Goal: Register for event/course

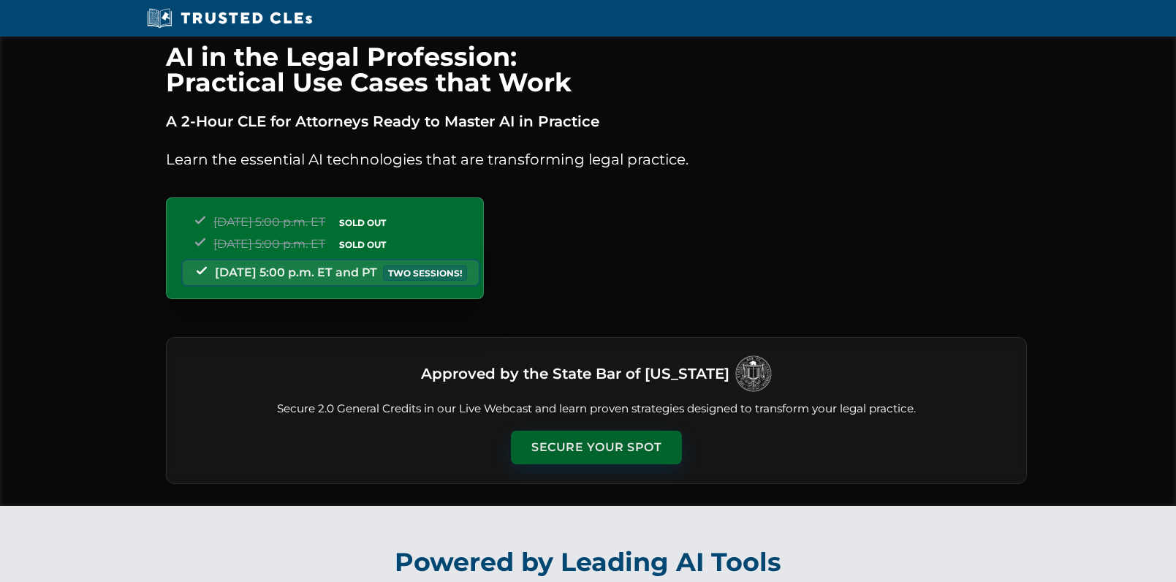
click at [635, 450] on button "Secure Your Spot" at bounding box center [596, 448] width 171 height 34
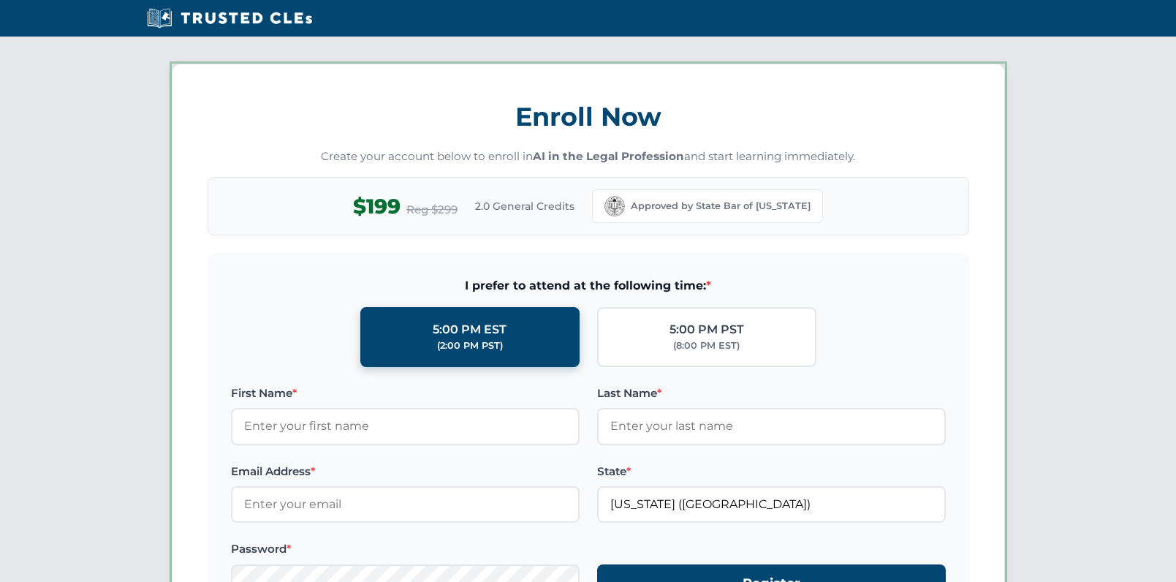
scroll to position [1267, 0]
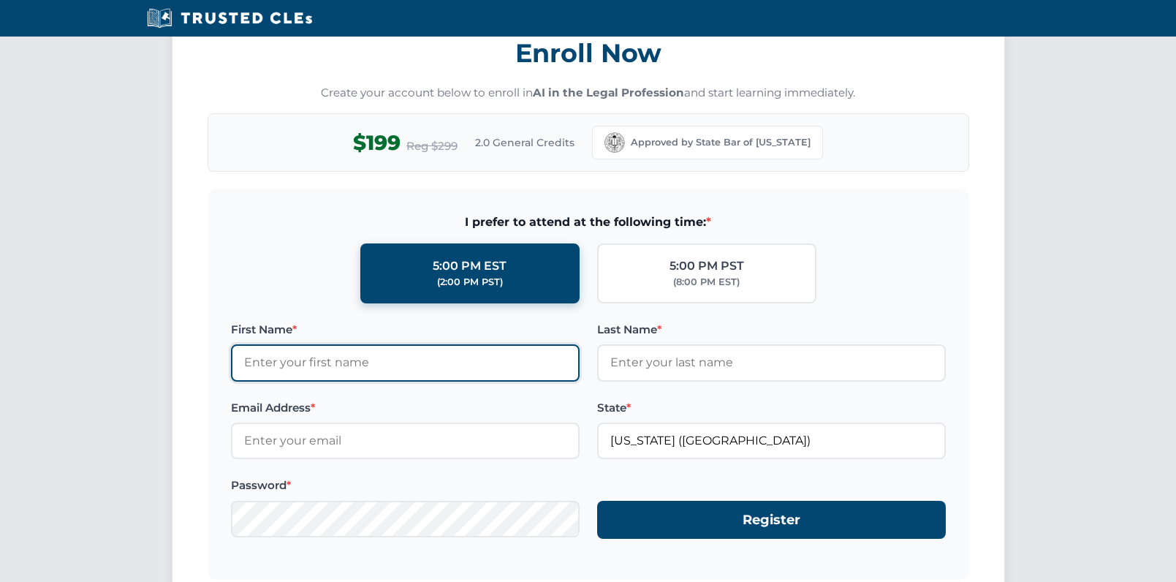
click at [374, 358] on input "First Name *" at bounding box center [405, 362] width 349 height 37
click at [403, 357] on input "First Name *" at bounding box center [405, 362] width 349 height 37
type input "[PERSON_NAME]"
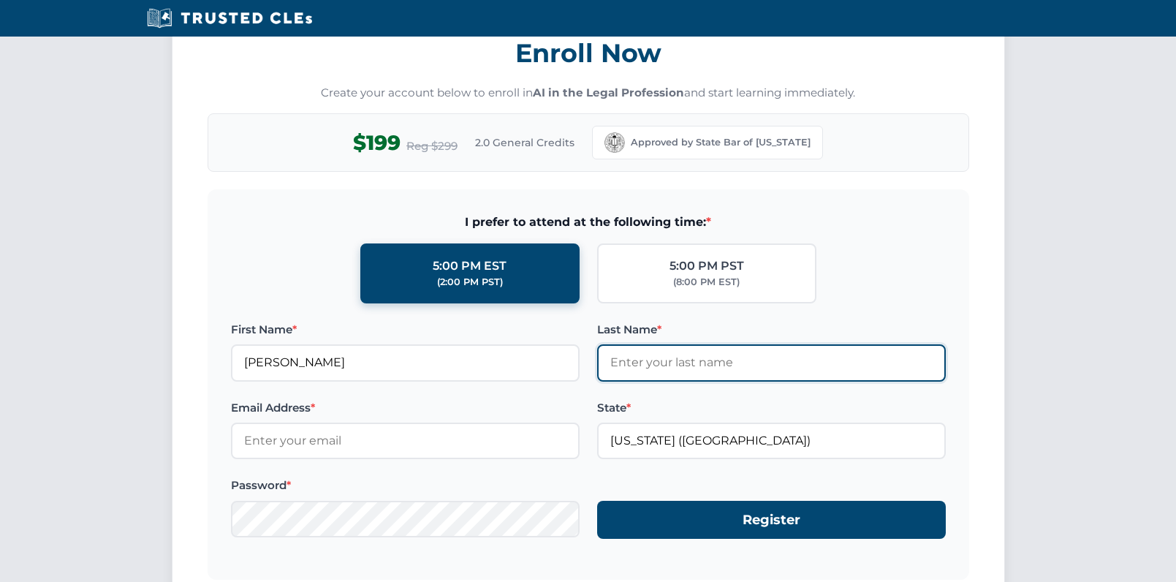
click at [676, 366] on input "Last Name *" at bounding box center [771, 362] width 349 height 37
type input "[PERSON_NAME]"
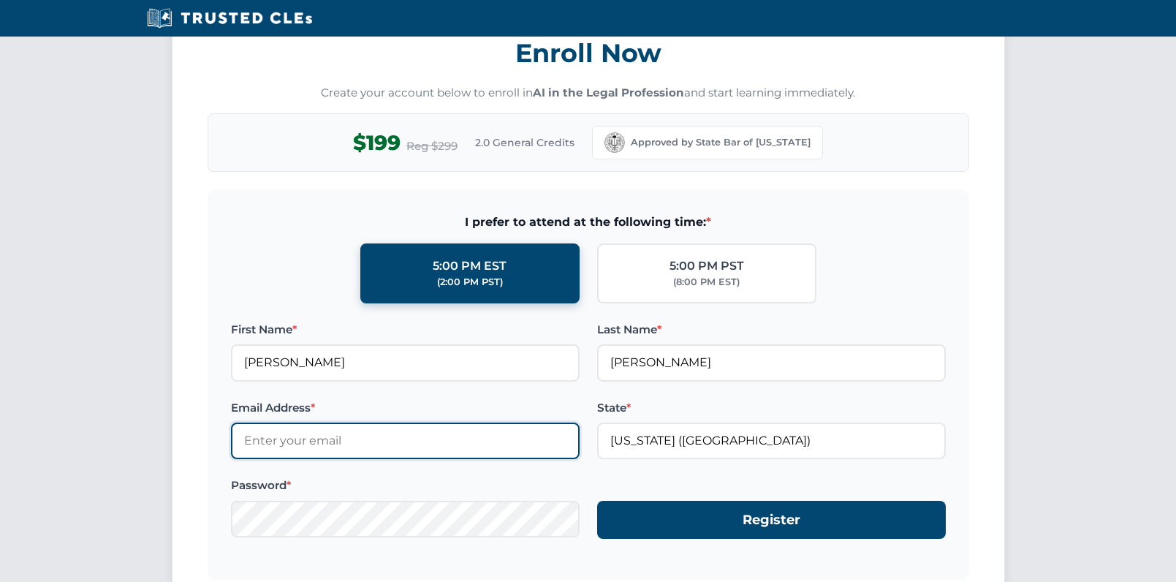
click at [437, 432] on input "Email Address *" at bounding box center [405, 441] width 349 height 37
type input "[PERSON_NAME][EMAIL_ADDRESS][DOMAIN_NAME]"
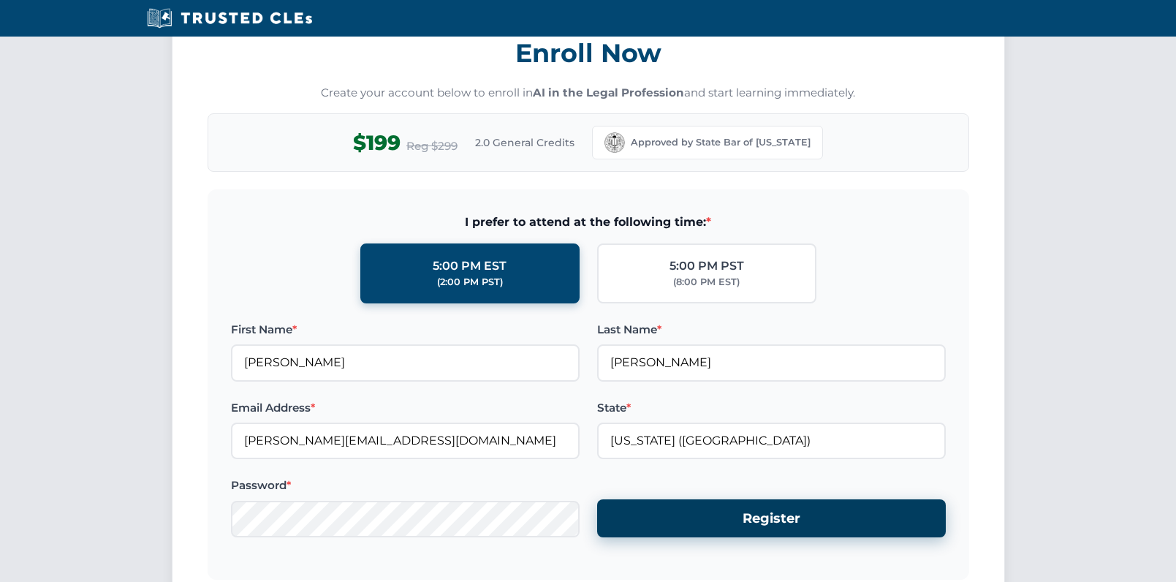
click at [761, 533] on button "Register" at bounding box center [771, 518] width 349 height 39
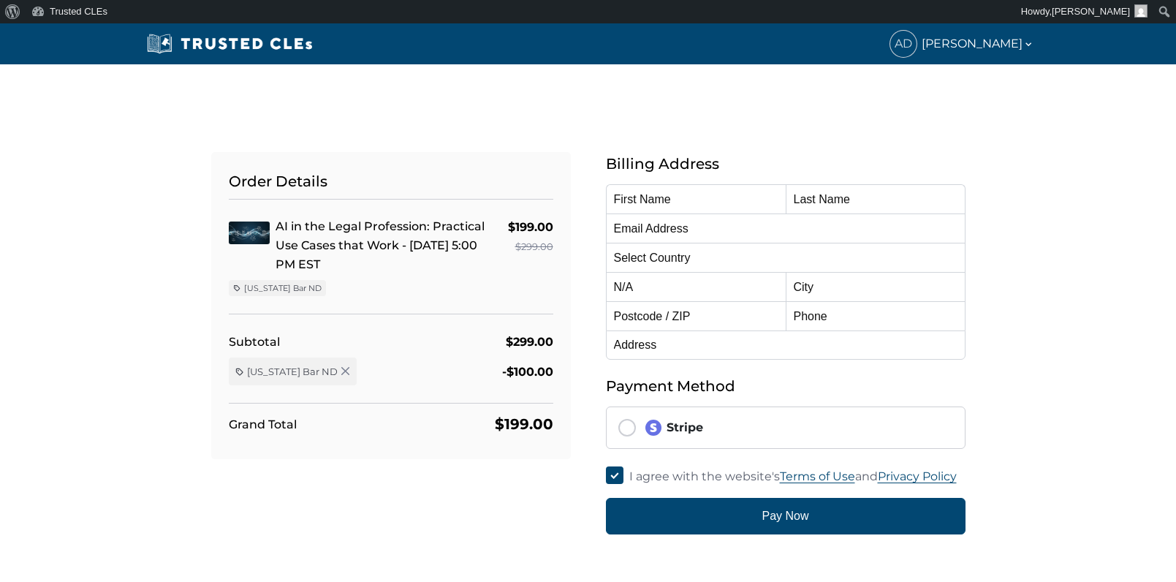
type input "[PERSON_NAME]"
type input "[PERSON_NAME][EMAIL_ADDRESS][DOMAIN_NAME]"
select select "[GEOGRAPHIC_DATA]"
radio input "true"
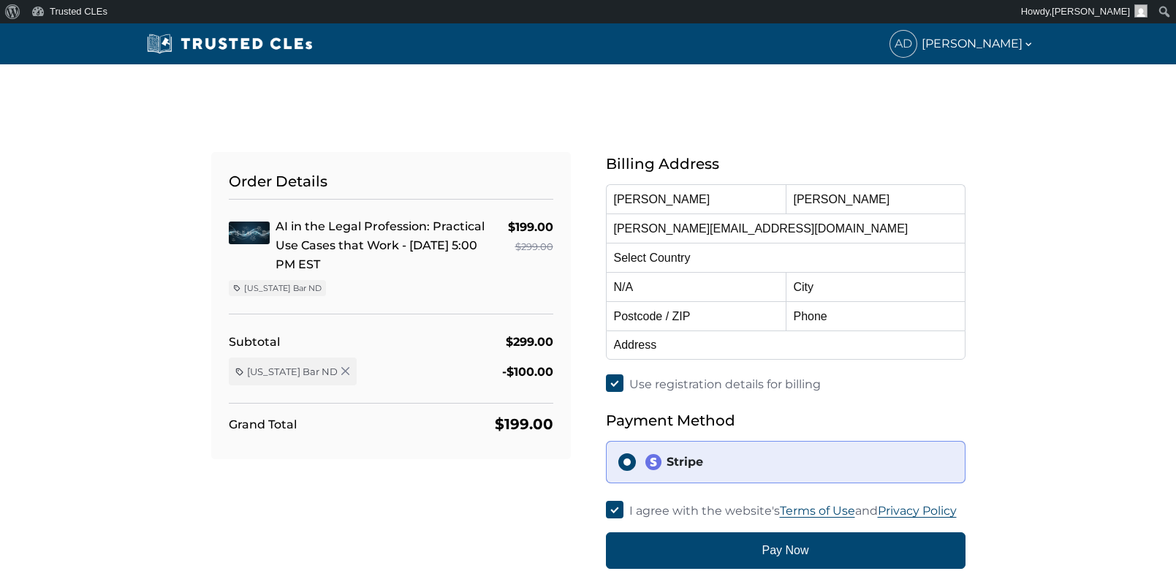
select select "[US_STATE]"
